Goal: Task Accomplishment & Management: Manage account settings

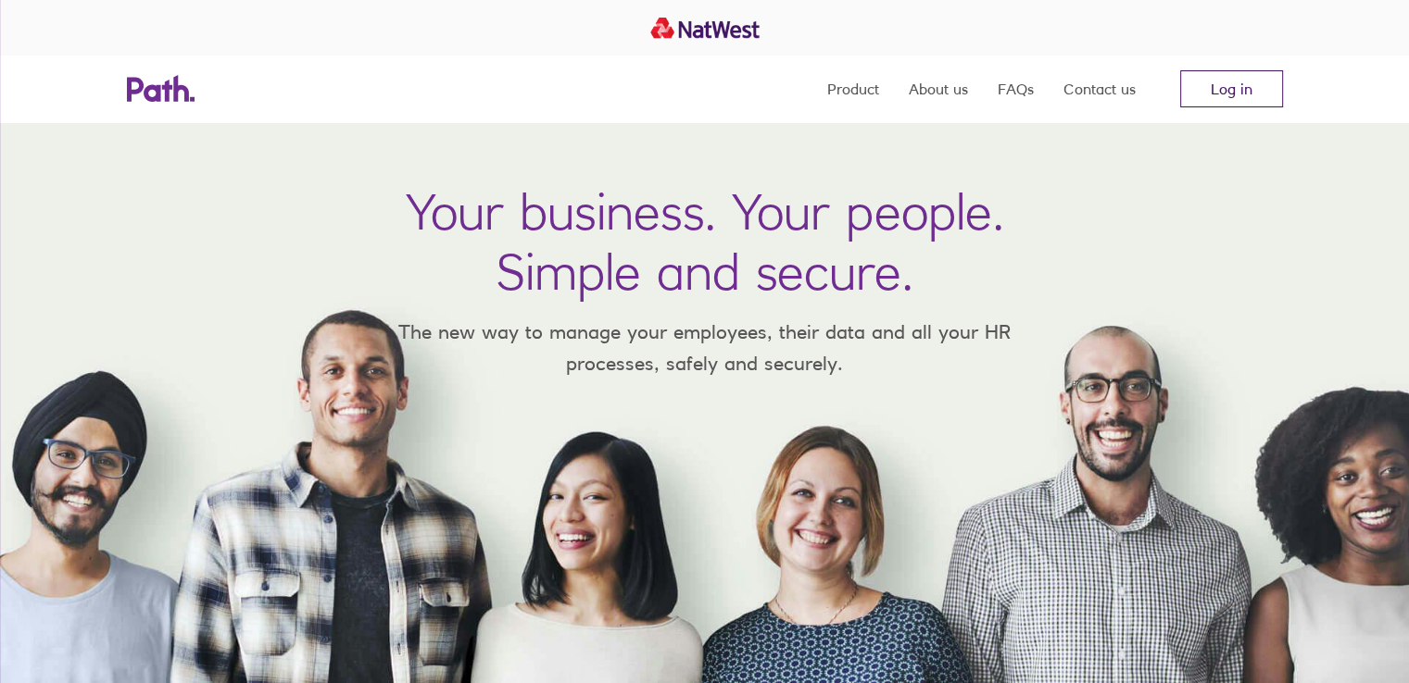
click at [1241, 101] on link "Log in" at bounding box center [1231, 88] width 103 height 37
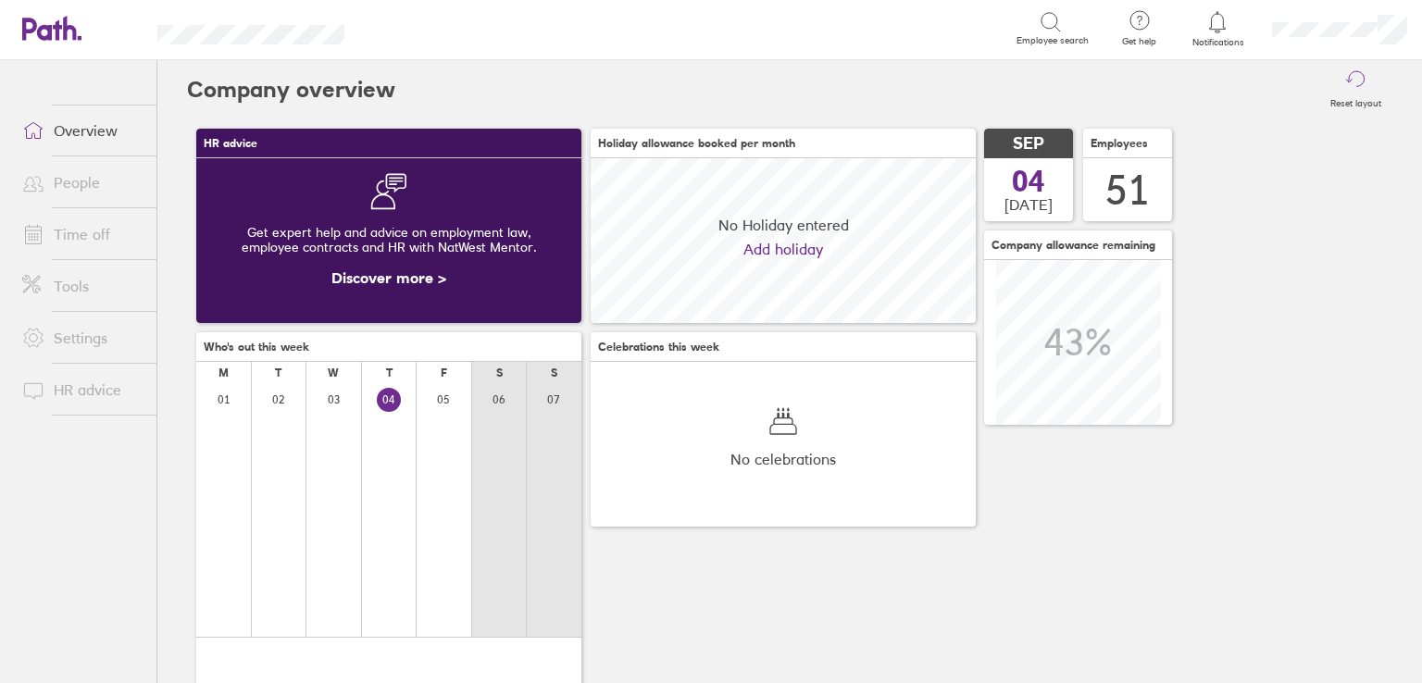
scroll to position [164, 385]
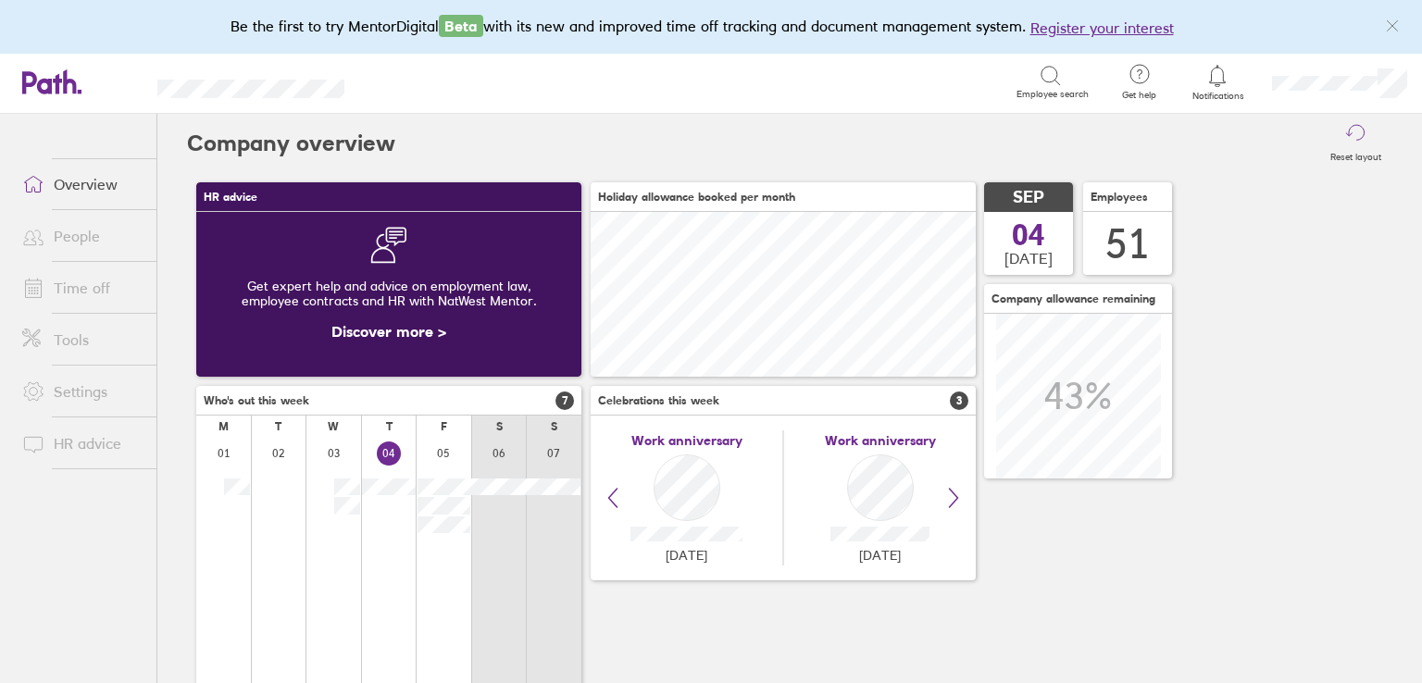
click at [94, 282] on link "Time off" at bounding box center [81, 287] width 149 height 37
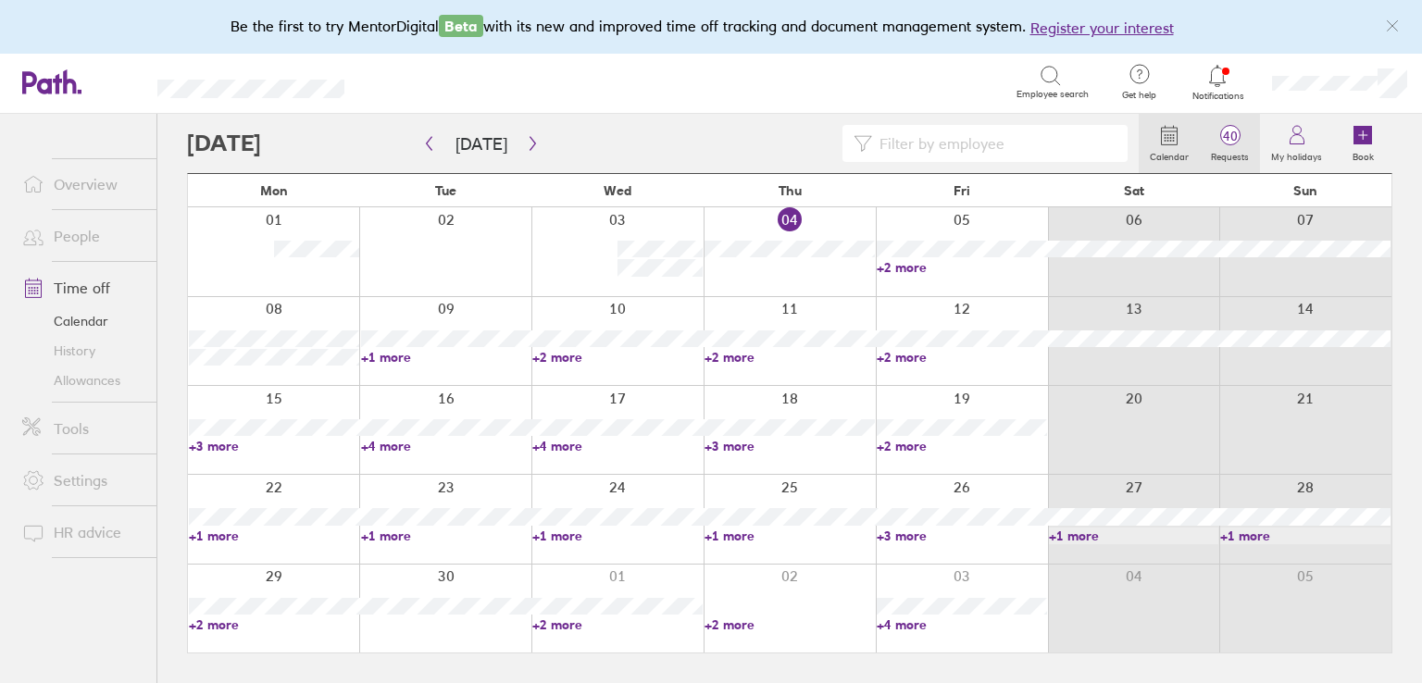
click at [1227, 133] on span "40" at bounding box center [1230, 136] width 60 height 15
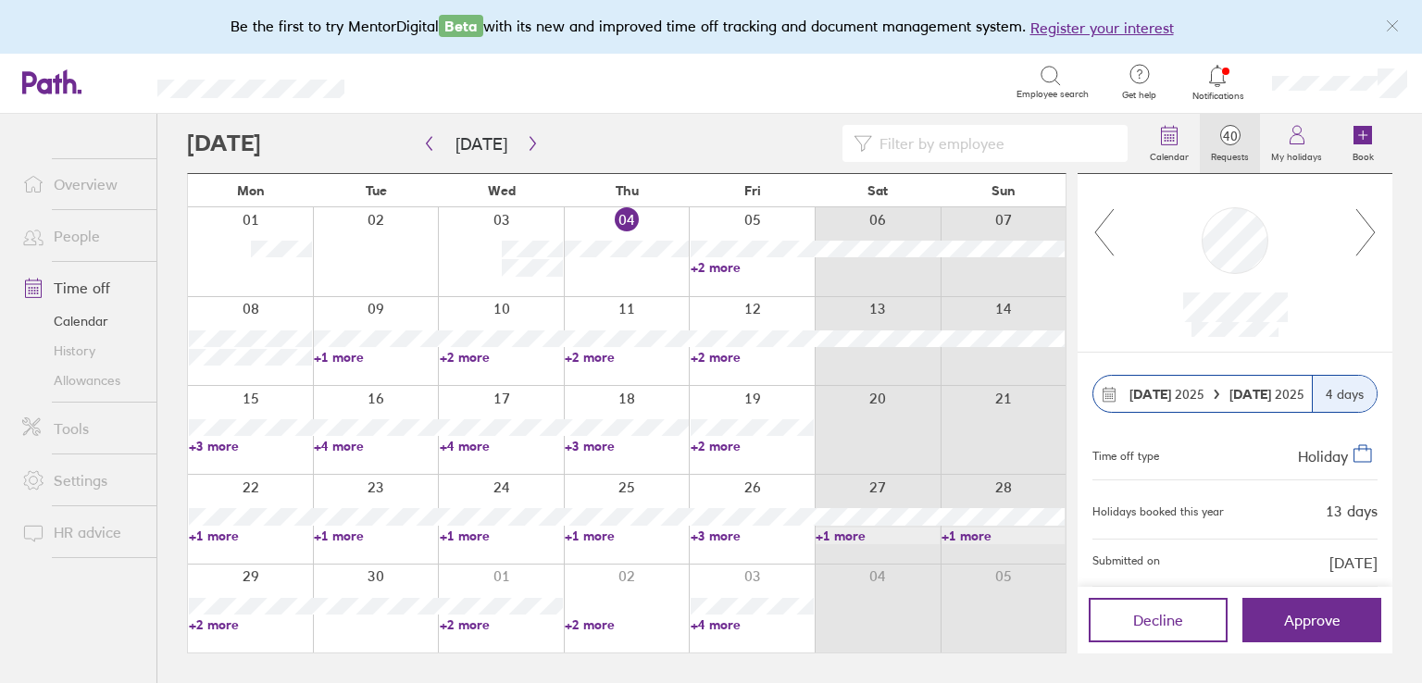
click at [1365, 229] on icon at bounding box center [1366, 232] width 23 height 50
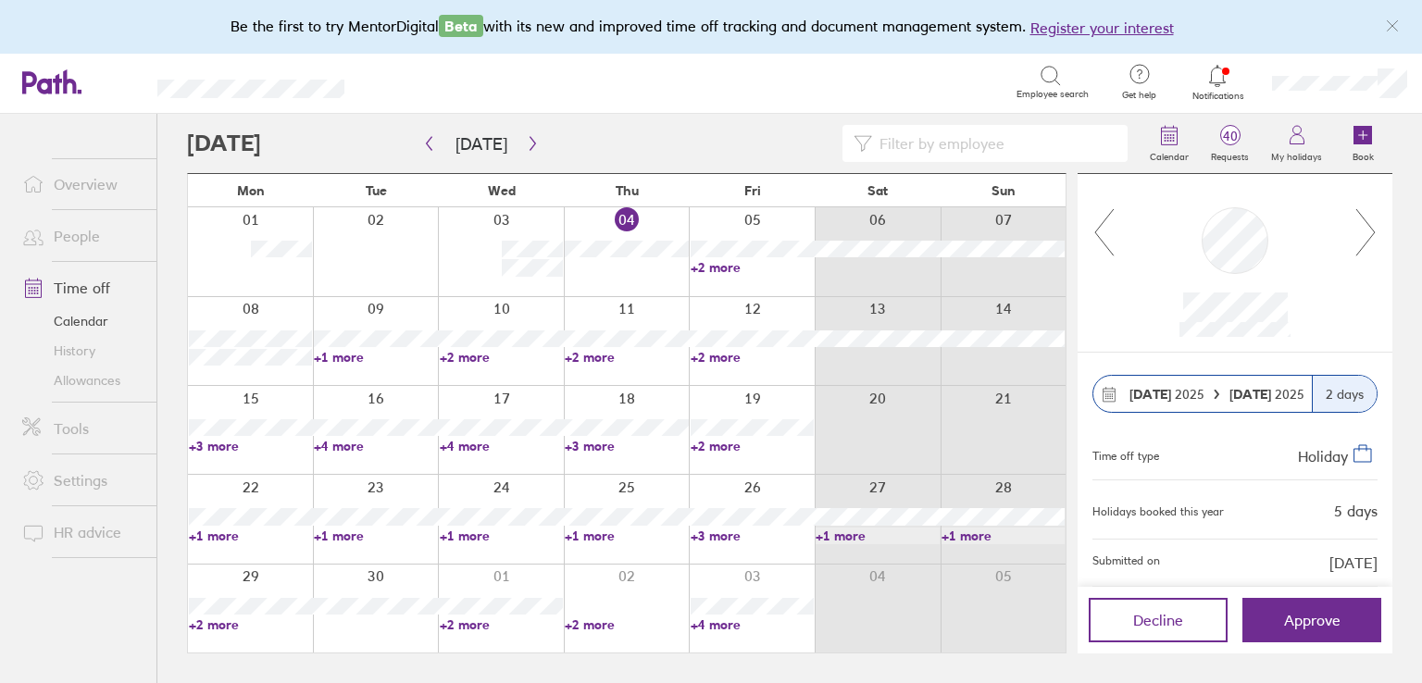
click at [1365, 229] on icon at bounding box center [1366, 232] width 23 height 50
click at [530, 147] on icon "button" at bounding box center [533, 143] width 14 height 15
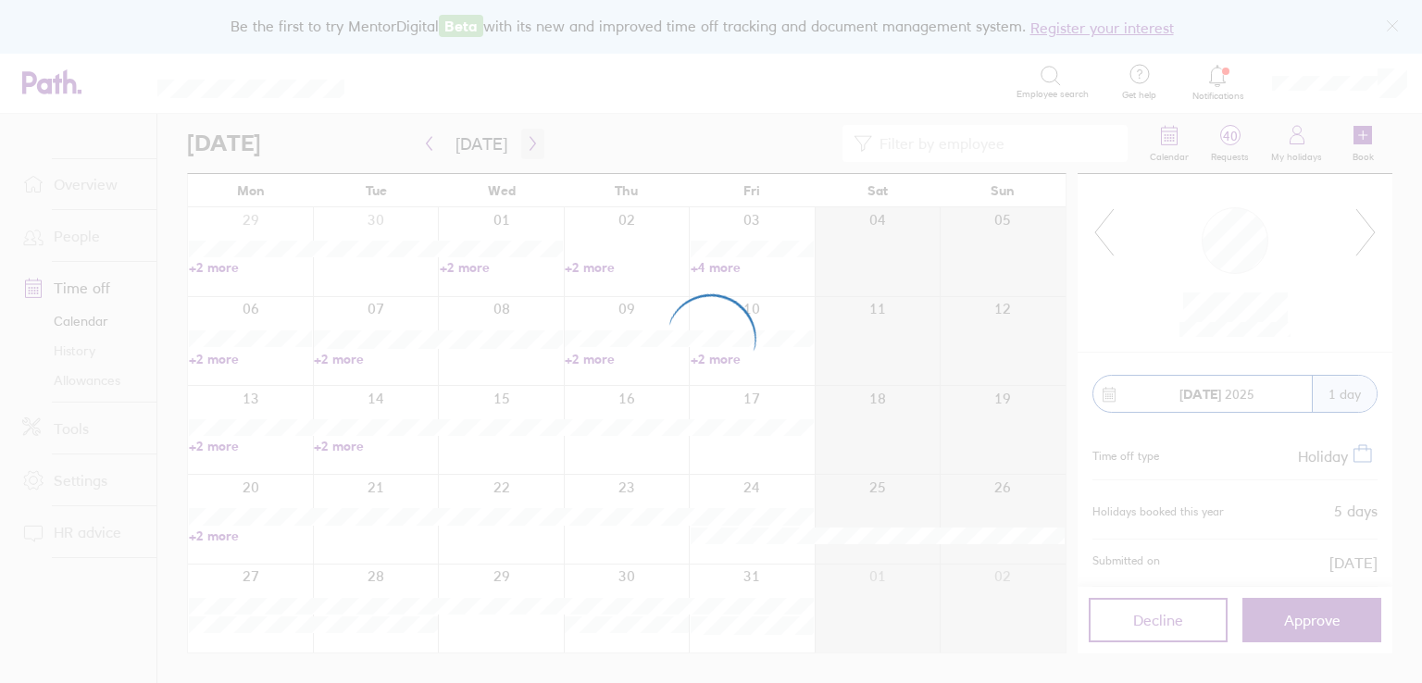
click at [530, 147] on div at bounding box center [711, 341] width 1422 height 683
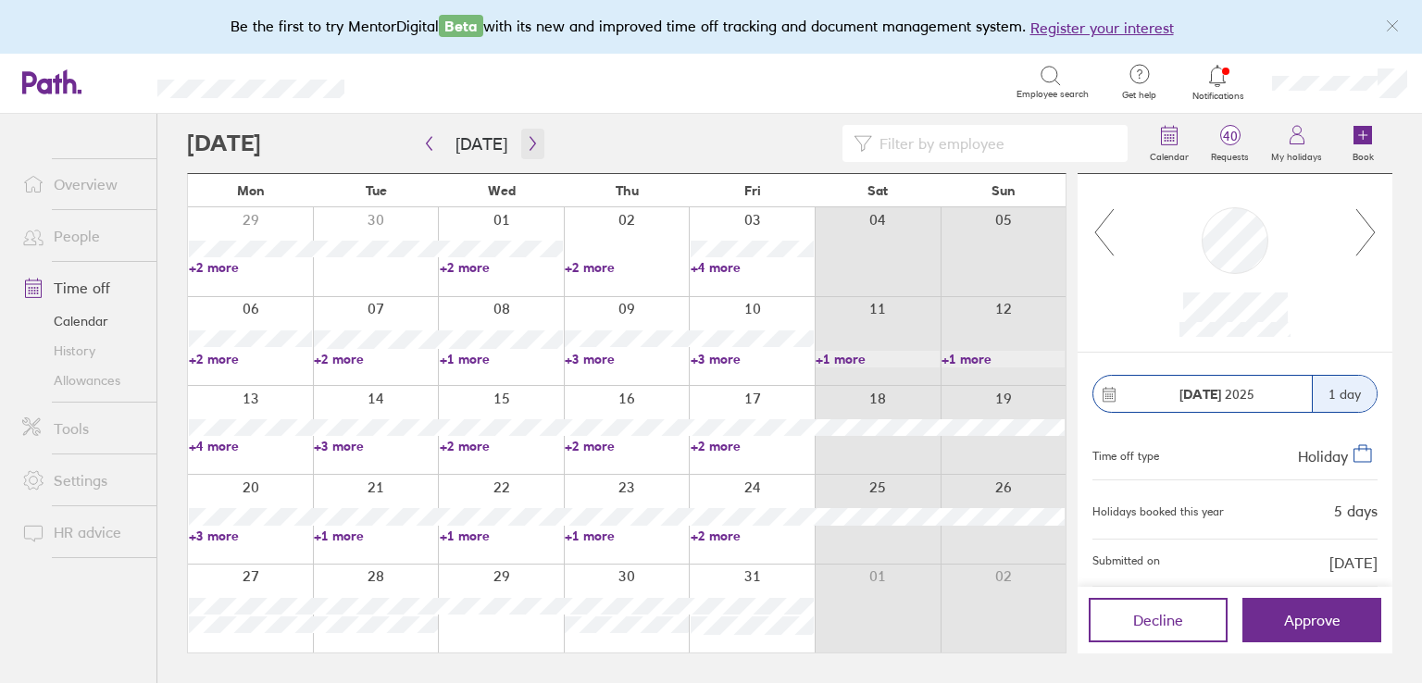
click at [530, 147] on icon "button" at bounding box center [533, 143] width 14 height 15
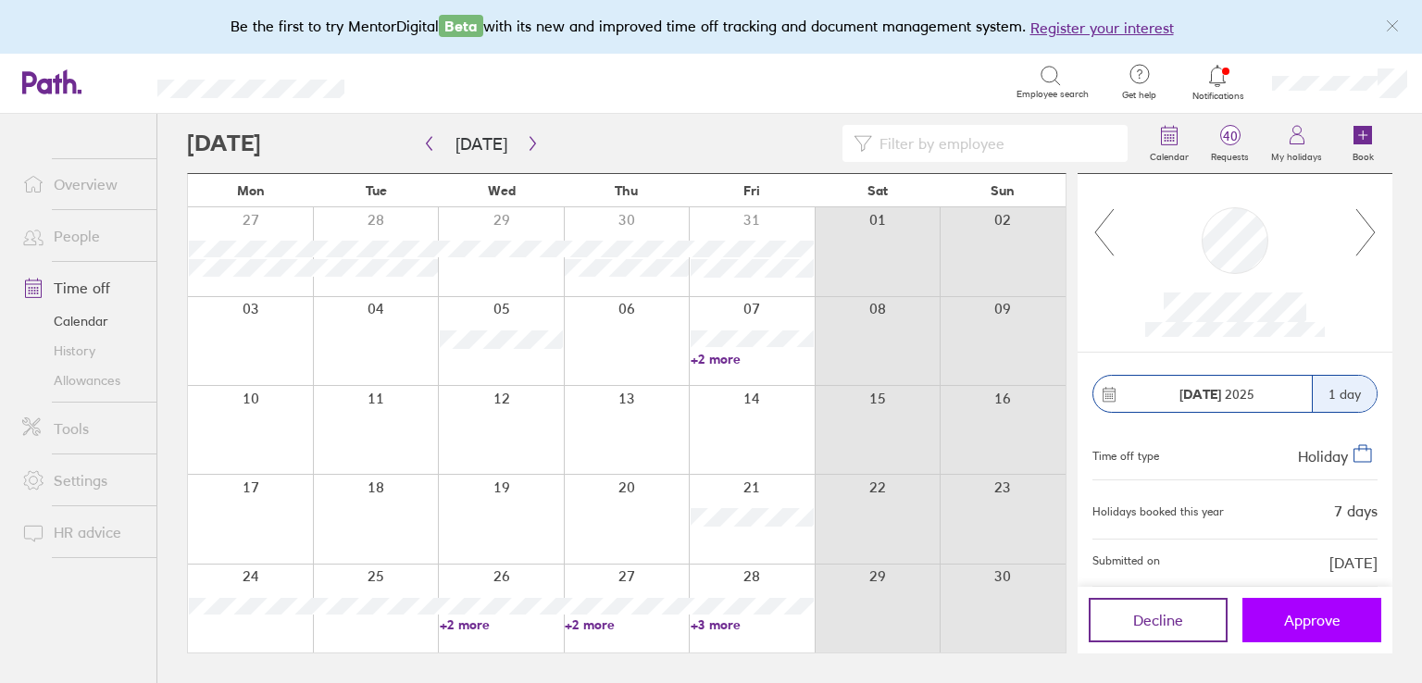
click at [1300, 620] on span "Approve" at bounding box center [1312, 620] width 56 height 17
click at [527, 137] on icon "button" at bounding box center [533, 143] width 14 height 15
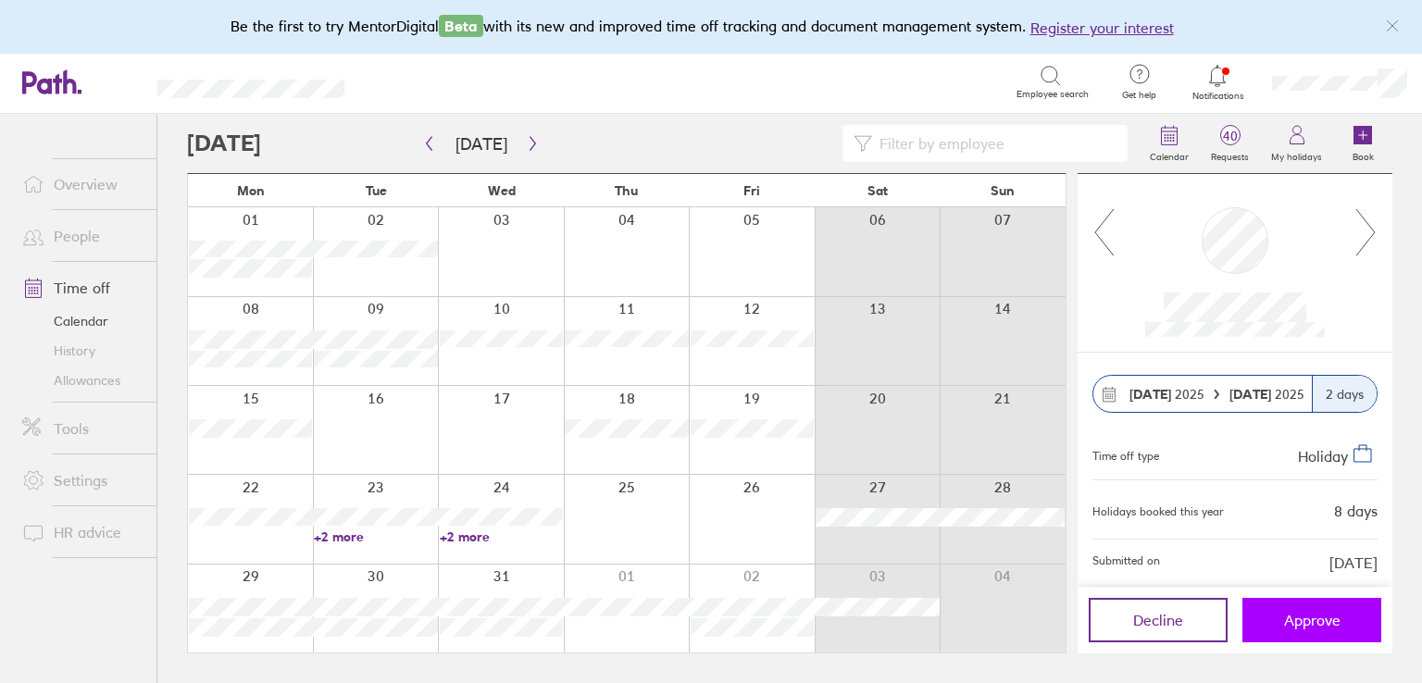
click at [1289, 617] on span "Approve" at bounding box center [1312, 620] width 56 height 17
click at [430, 139] on icon "button" at bounding box center [430, 144] width 6 height 14
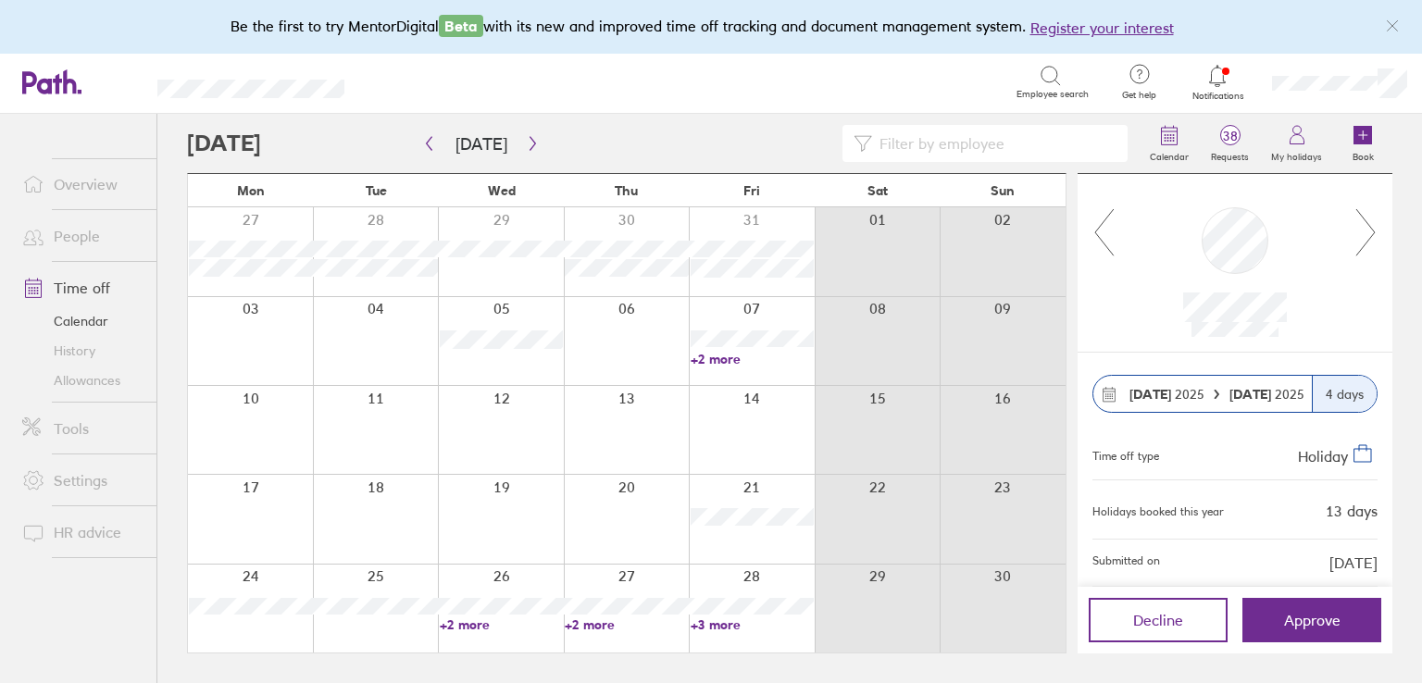
click at [1367, 239] on icon at bounding box center [1366, 232] width 23 height 50
click at [1362, 232] on icon at bounding box center [1366, 232] width 23 height 50
click at [1371, 230] on icon at bounding box center [1366, 232] width 23 height 50
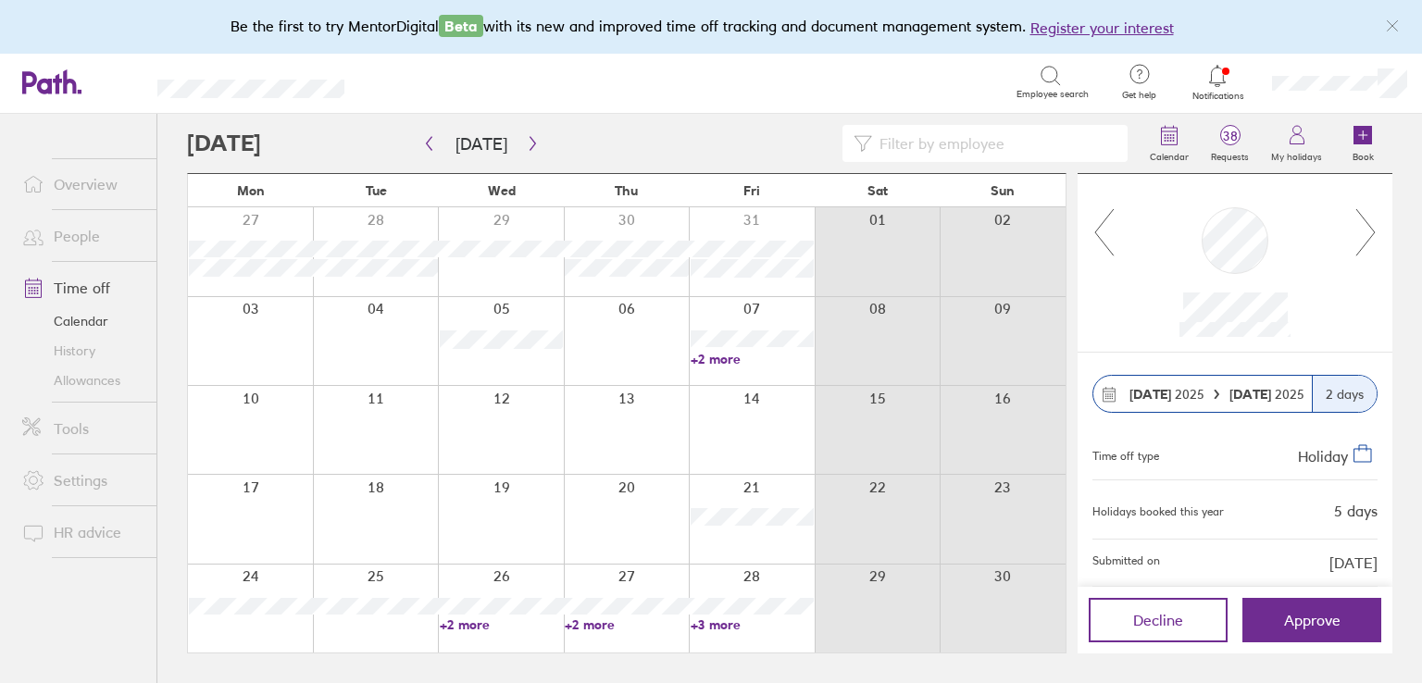
click at [1100, 226] on icon at bounding box center [1105, 232] width 19 height 46
click at [521, 139] on button "button" at bounding box center [532, 144] width 23 height 31
